Goal: Task Accomplishment & Management: Use online tool/utility

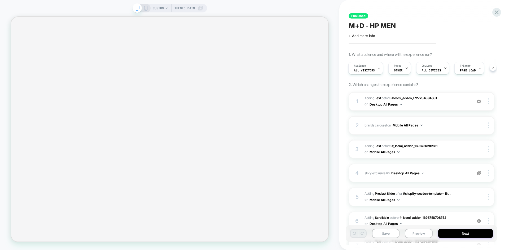
click at [145, 8] on icon at bounding box center [145, 8] width 5 height 5
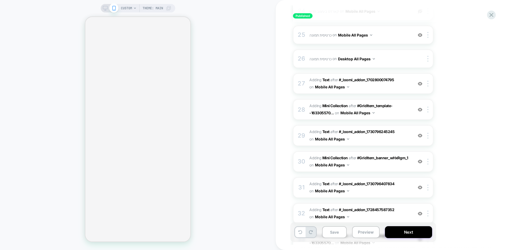
scroll to position [689, 0]
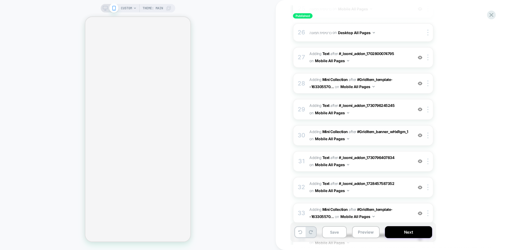
click at [419, 136] on img at bounding box center [420, 135] width 5 height 5
click at [423, 161] on div at bounding box center [419, 162] width 9 height 6
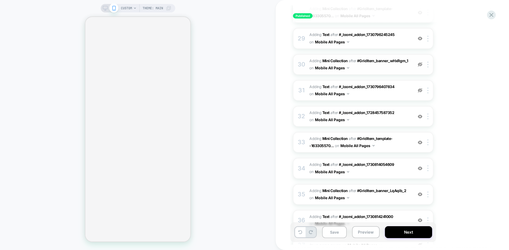
scroll to position [768, 0]
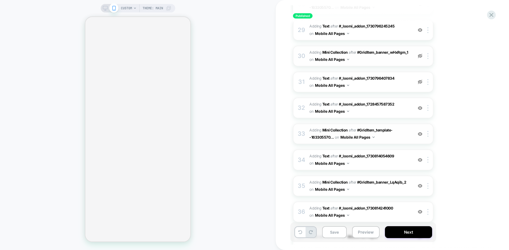
click at [419, 134] on img at bounding box center [420, 134] width 5 height 5
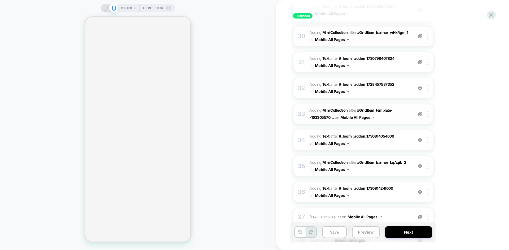
scroll to position [821, 0]
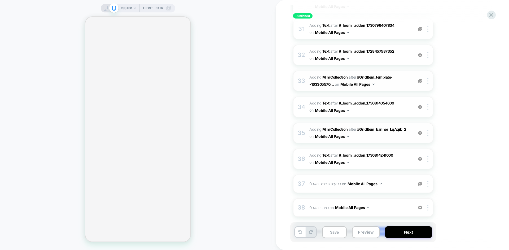
click at [418, 136] on div at bounding box center [419, 133] width 9 height 6
click at [417, 233] on button "Next" at bounding box center [408, 233] width 47 height 12
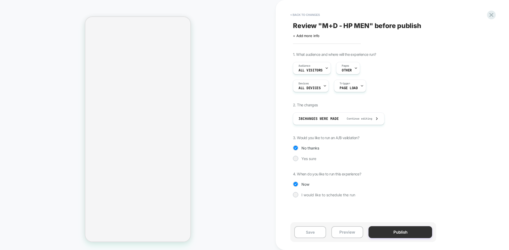
click at [417, 233] on button "Publish" at bounding box center [400, 233] width 64 height 12
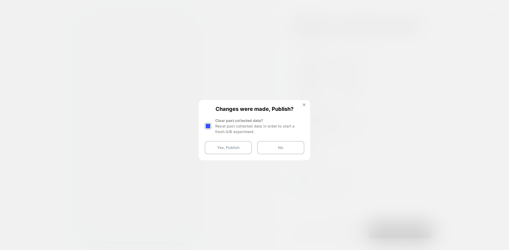
click at [208, 124] on div at bounding box center [208, 126] width 7 height 7
click at [217, 145] on button "Yes, Publish" at bounding box center [228, 147] width 47 height 13
click at [238, 148] on button "Yes, Publish" at bounding box center [228, 147] width 47 height 13
